Goal: Check status

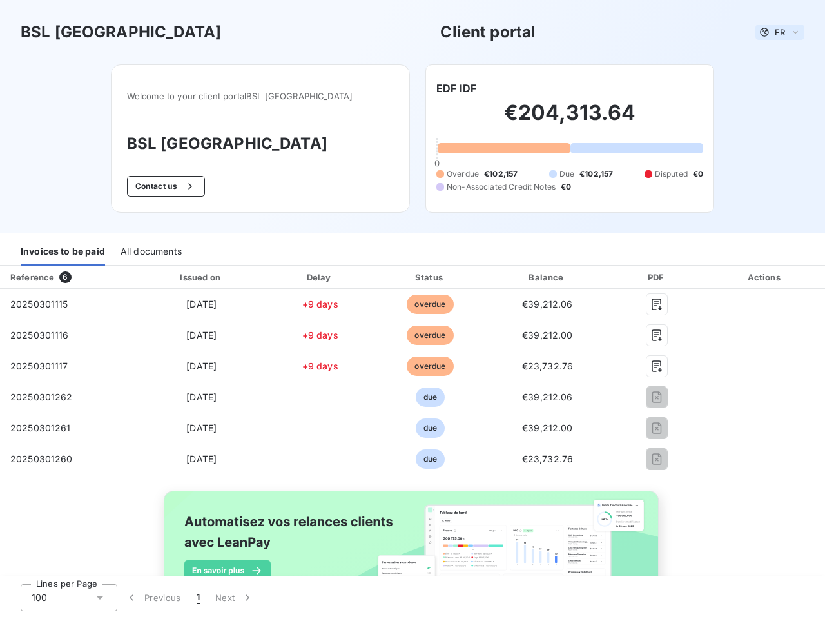
click at [775, 32] on span "FR" at bounding box center [780, 32] width 10 height 10
click at [191, 186] on button "Contact us" at bounding box center [166, 186] width 78 height 21
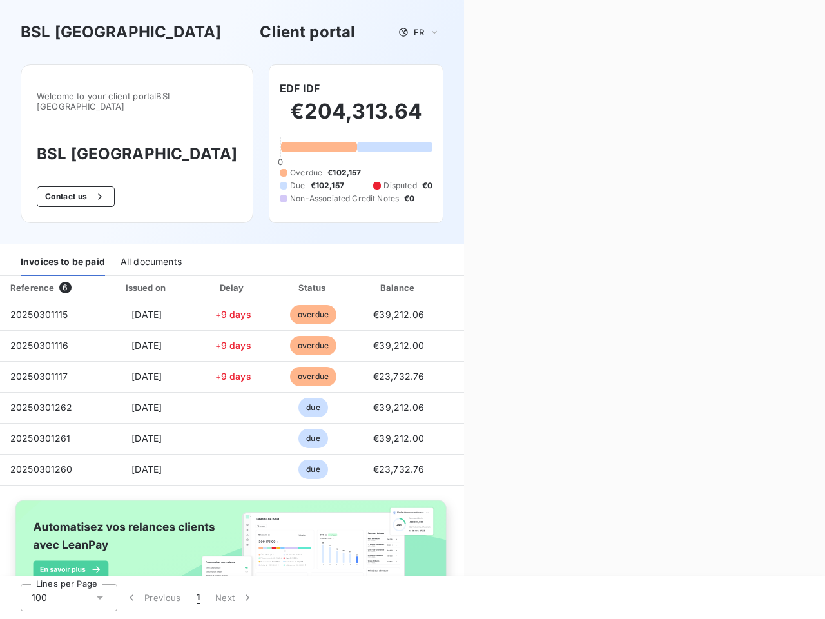
click at [451, 88] on div "Welcome to your client portal BSL PARIS BSL [GEOGRAPHIC_DATA] Contact us EDF ID…" at bounding box center [232, 153] width 464 height 179
click at [63, 252] on div "Invoices to be paid" at bounding box center [63, 262] width 84 height 27
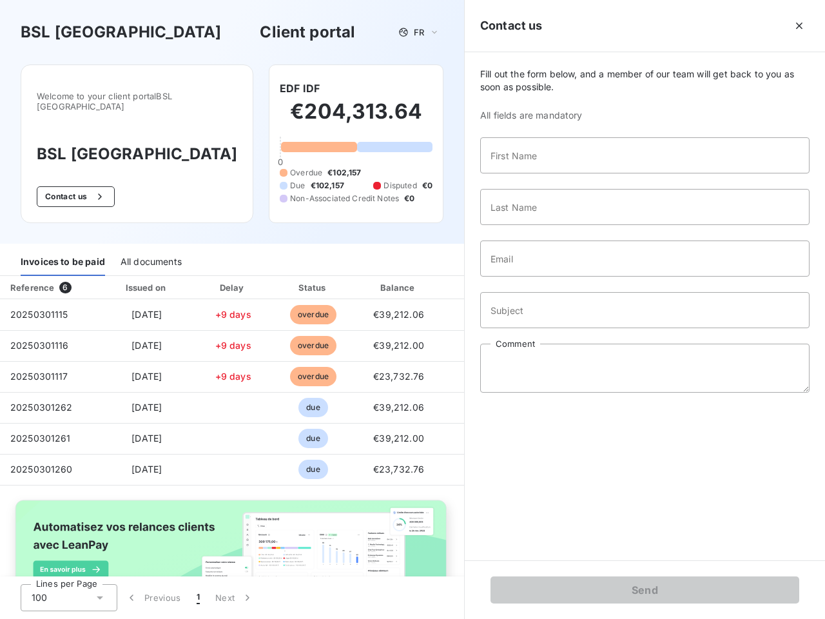
click at [150, 252] on div "All documents" at bounding box center [151, 262] width 61 height 27
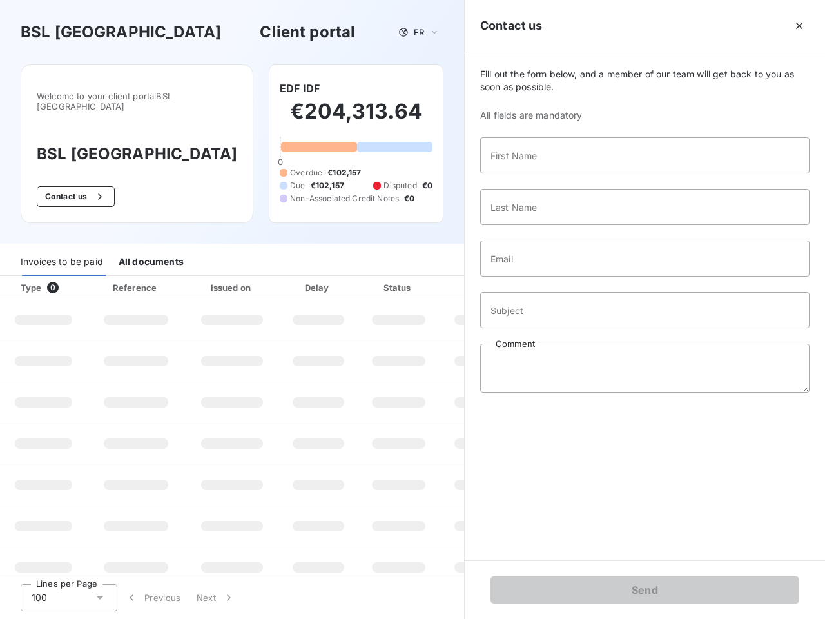
click at [67, 281] on div "Type 0" at bounding box center [49, 287] width 72 height 13
click at [199, 281] on div "Issued on" at bounding box center [232, 287] width 89 height 13
click at [315, 281] on div "Delay" at bounding box center [318, 287] width 73 height 13
click at [424, 281] on div at bounding box center [430, 287] width 13 height 13
click at [540, 277] on div "Fill out the form below, and a member of our team will get back to you as soon …" at bounding box center [645, 306] width 360 height 508
